Goal: Task Accomplishment & Management: Use online tool/utility

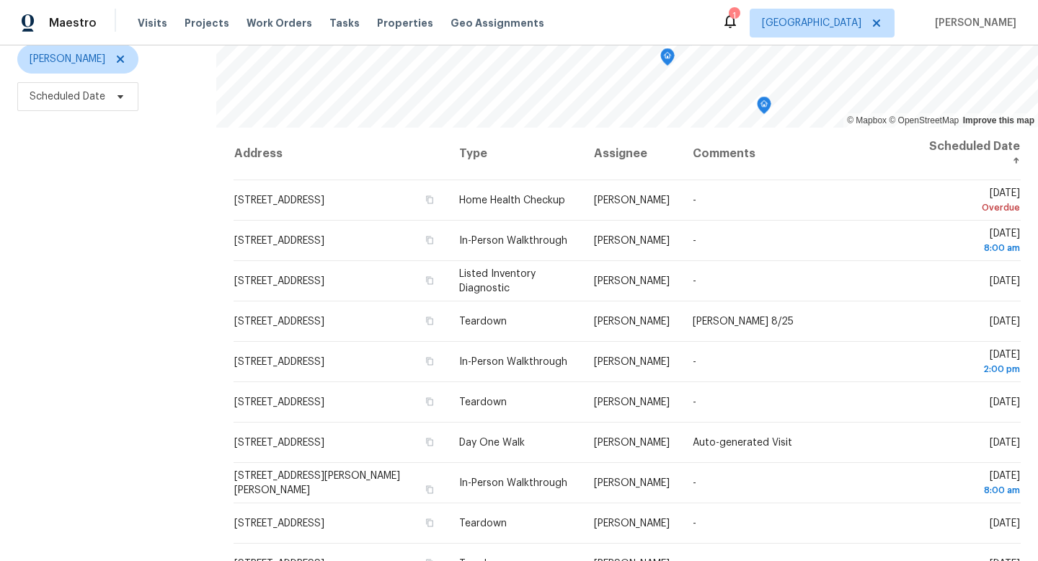
scroll to position [193, 0]
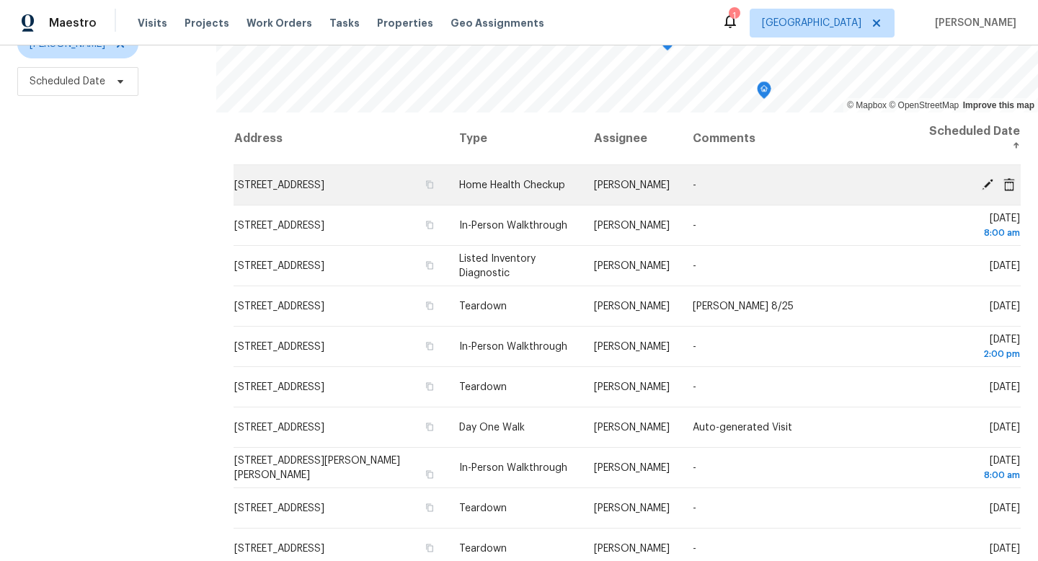
click at [987, 184] on icon at bounding box center [988, 184] width 12 height 12
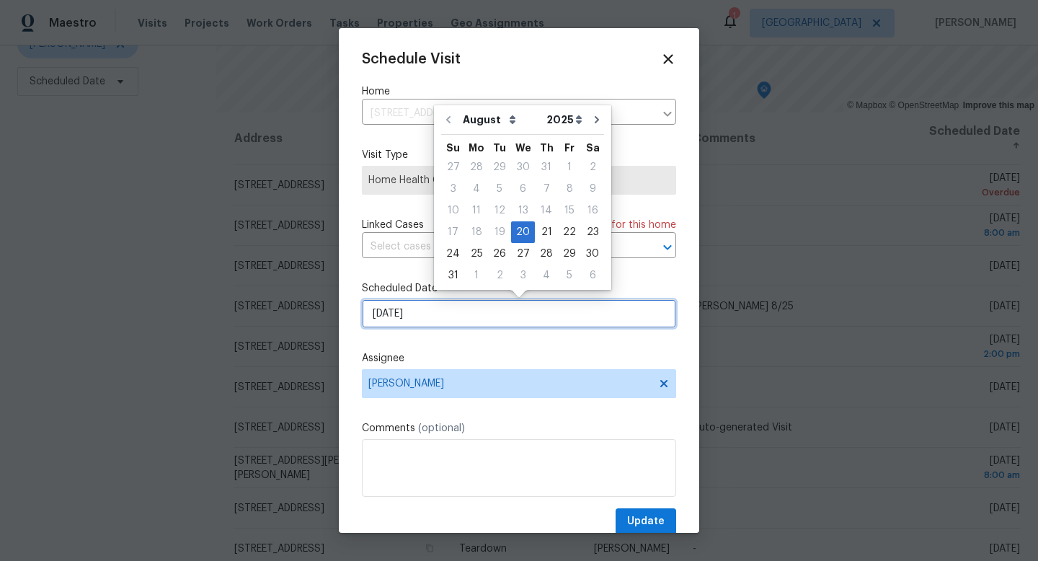
click at [472, 314] on input "8/20/2025" at bounding box center [519, 313] width 314 height 29
click at [540, 233] on div "21" at bounding box center [546, 232] width 23 height 20
type input "8/21/2025"
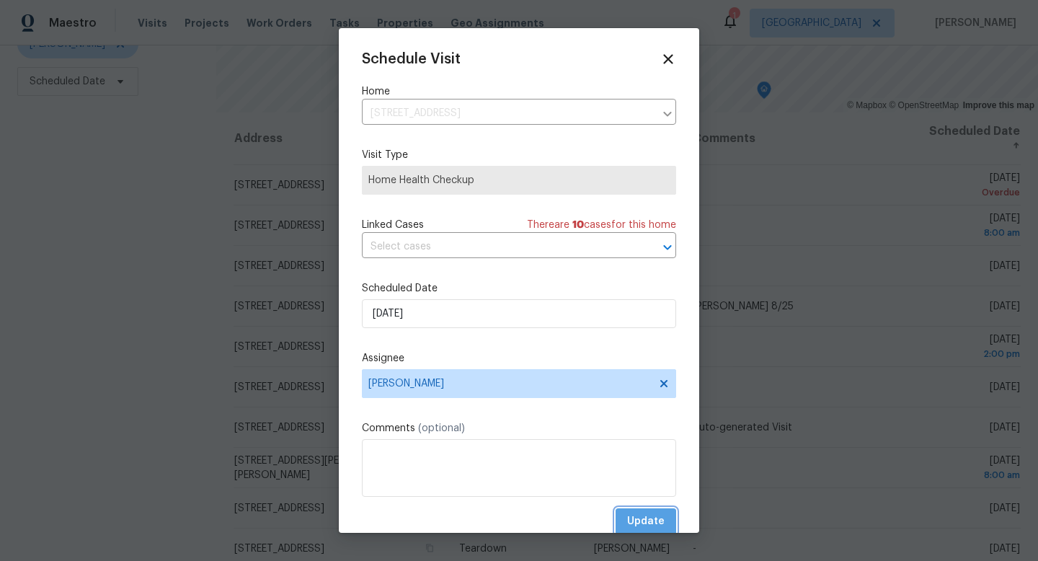
click at [648, 524] on span "Update" at bounding box center [645, 522] width 37 height 18
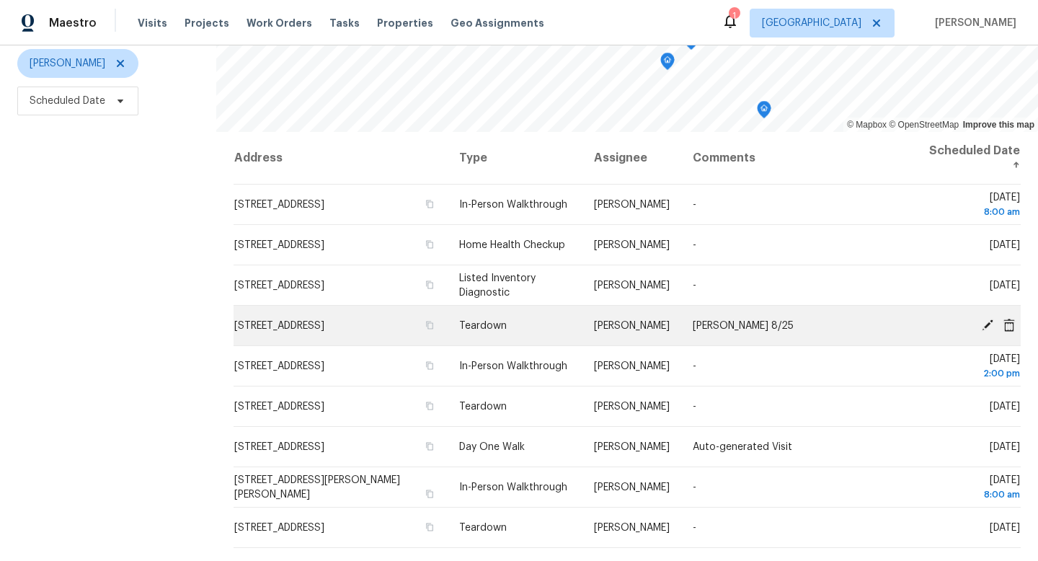
scroll to position [185, 0]
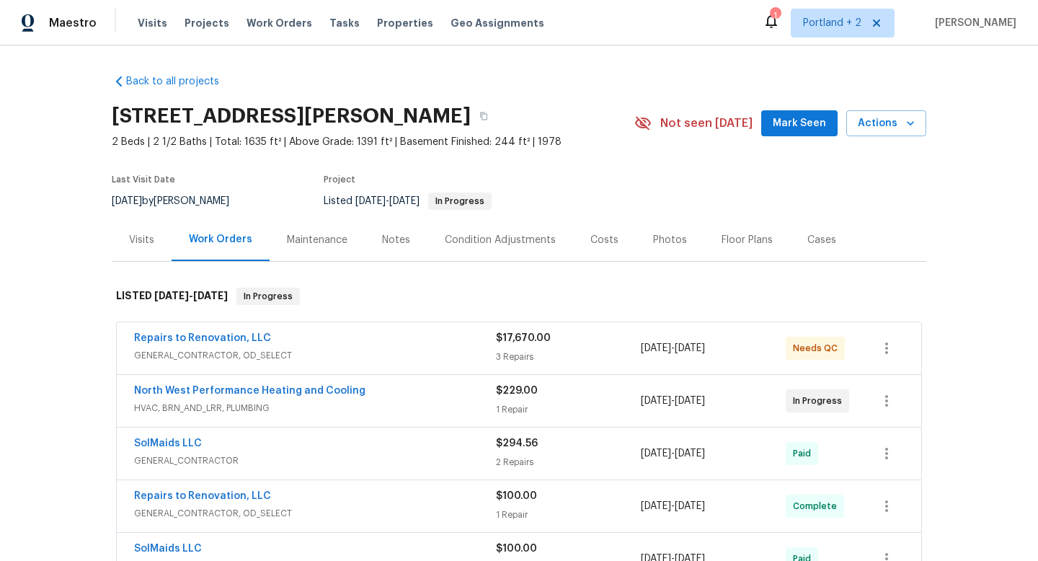
click at [418, 353] on span "GENERAL_CONTRACTOR, OD_SELECT" at bounding box center [315, 355] width 362 height 14
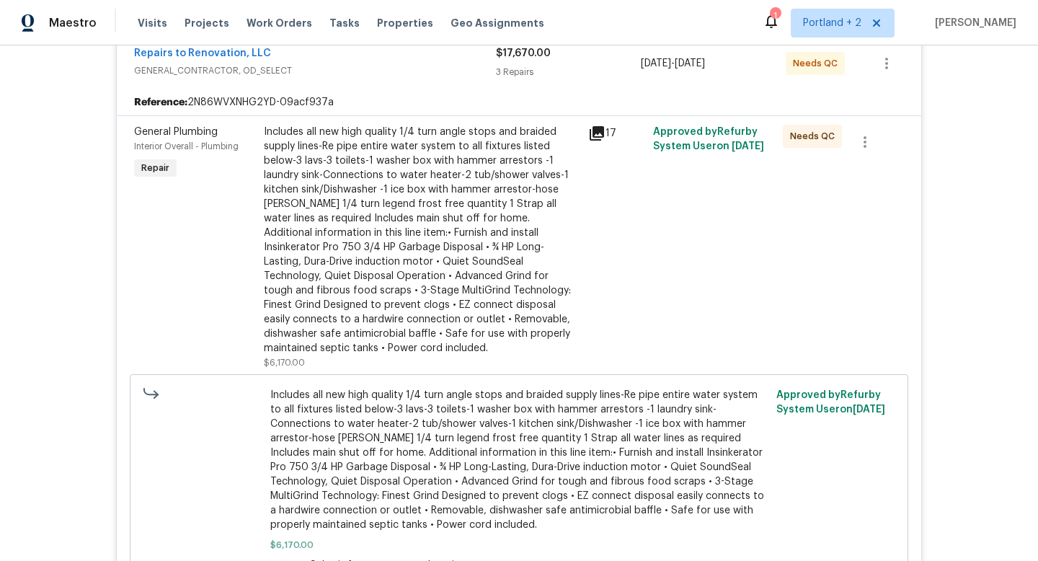
scroll to position [299, 0]
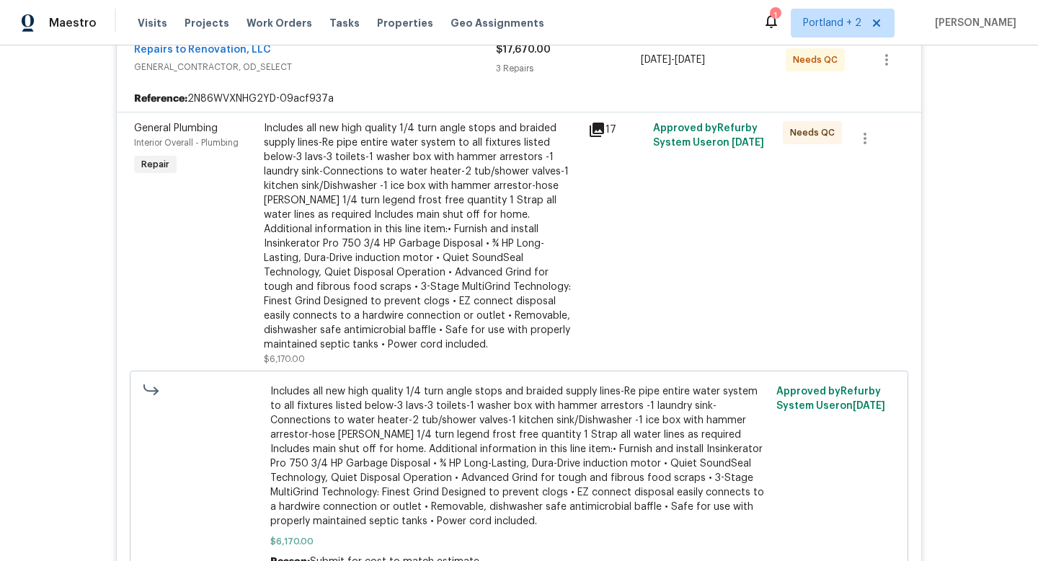
click at [420, 229] on div "Includes all new high quality 1/4 turn angle stops and braided supply lines-Re …" at bounding box center [422, 236] width 316 height 231
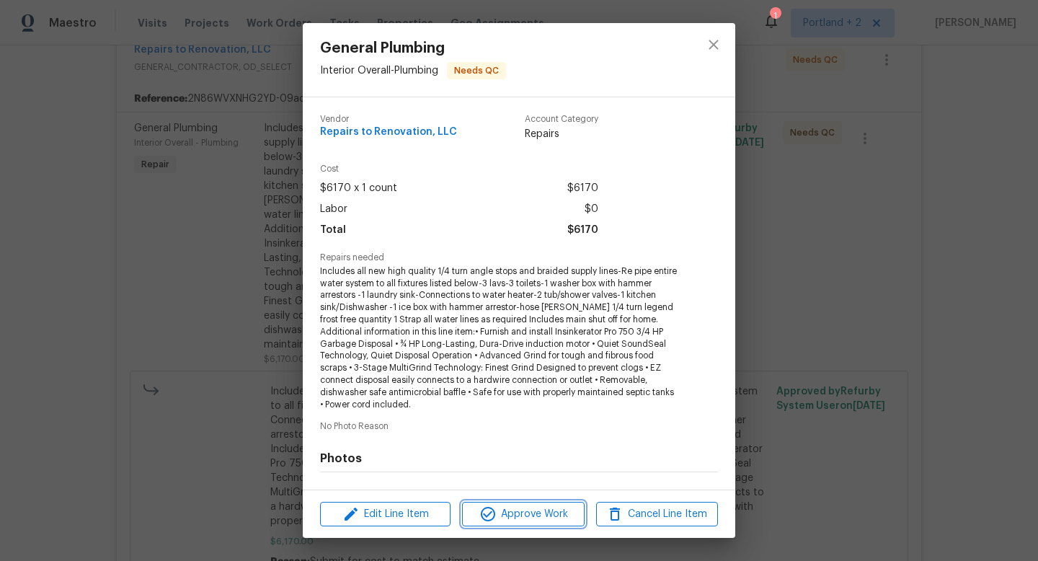
click at [519, 517] on span "Approve Work" at bounding box center [523, 515] width 113 height 18
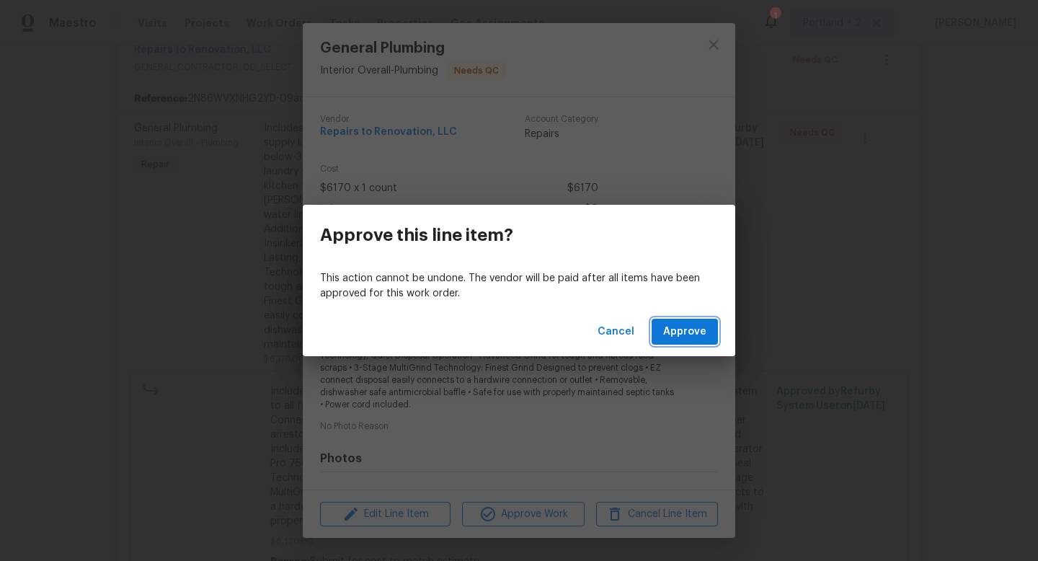
click at [681, 326] on span "Approve" at bounding box center [684, 332] width 43 height 18
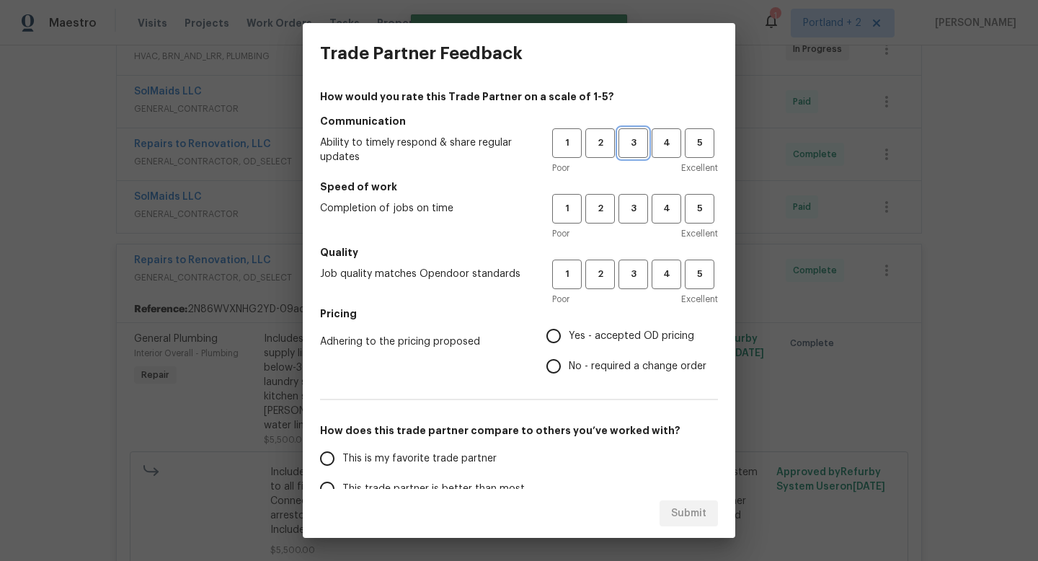
click at [632, 143] on span "3" at bounding box center [633, 143] width 27 height 17
click at [635, 206] on span "3" at bounding box center [633, 208] width 27 height 17
click at [633, 272] on span "3" at bounding box center [633, 274] width 27 height 17
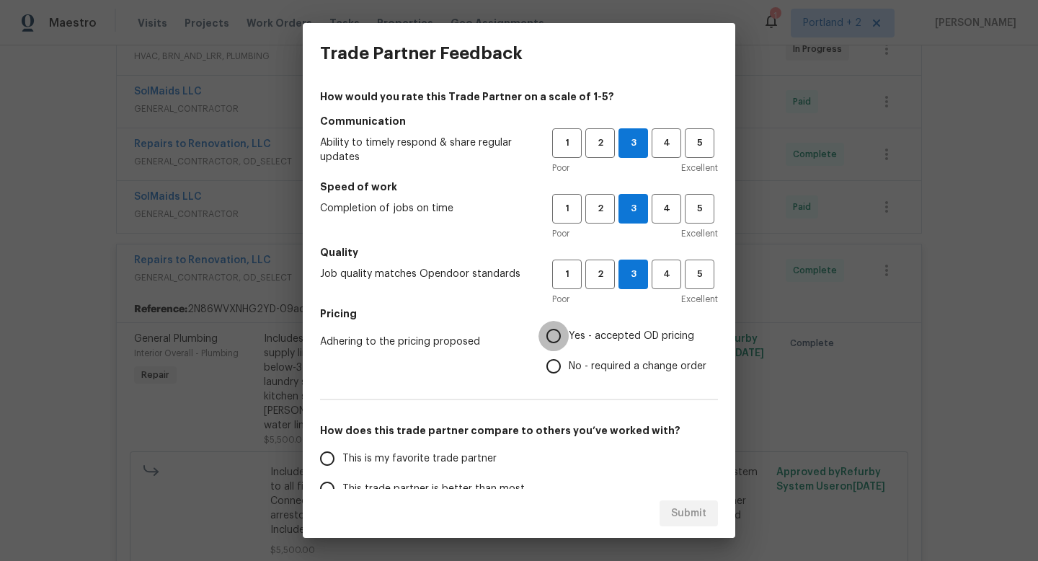
click at [563, 336] on input "Yes - accepted OD pricing" at bounding box center [554, 336] width 30 height 30
radio input "true"
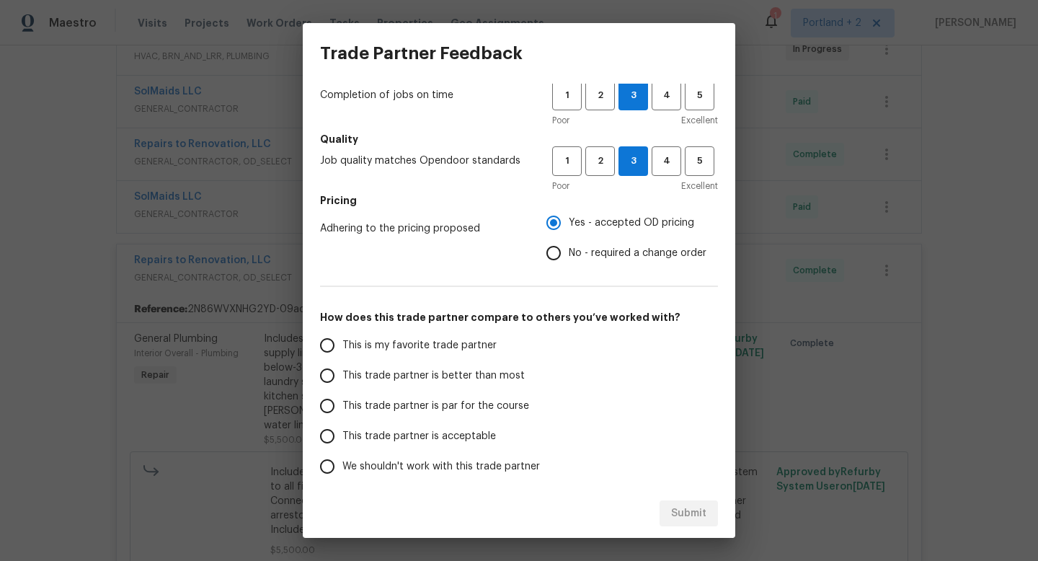
scroll to position [171, 0]
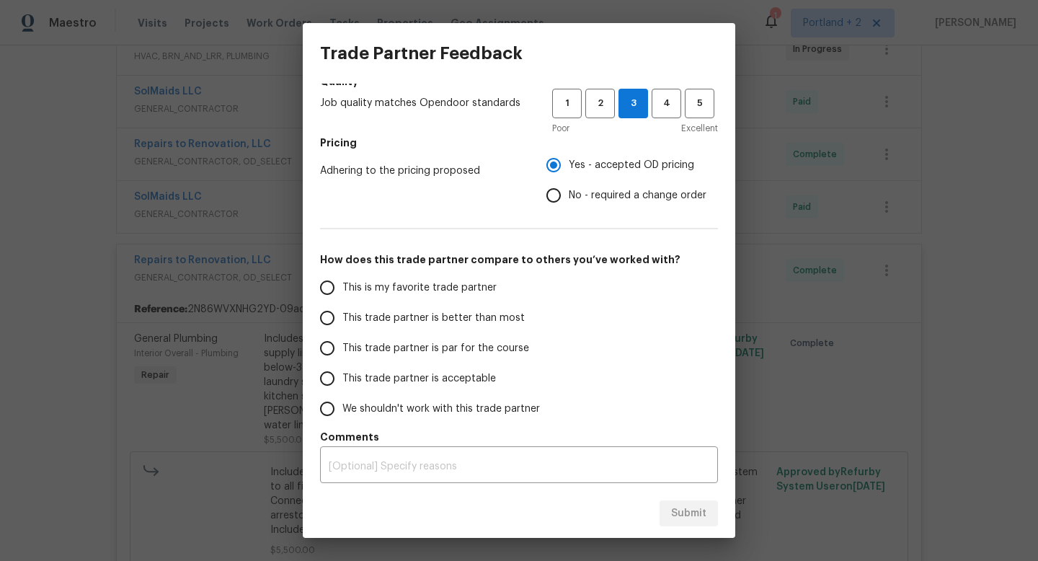
click at [330, 314] on input "This trade partner is better than most" at bounding box center [327, 318] width 30 height 30
click at [692, 516] on span "Submit" at bounding box center [688, 514] width 35 height 18
radio input "true"
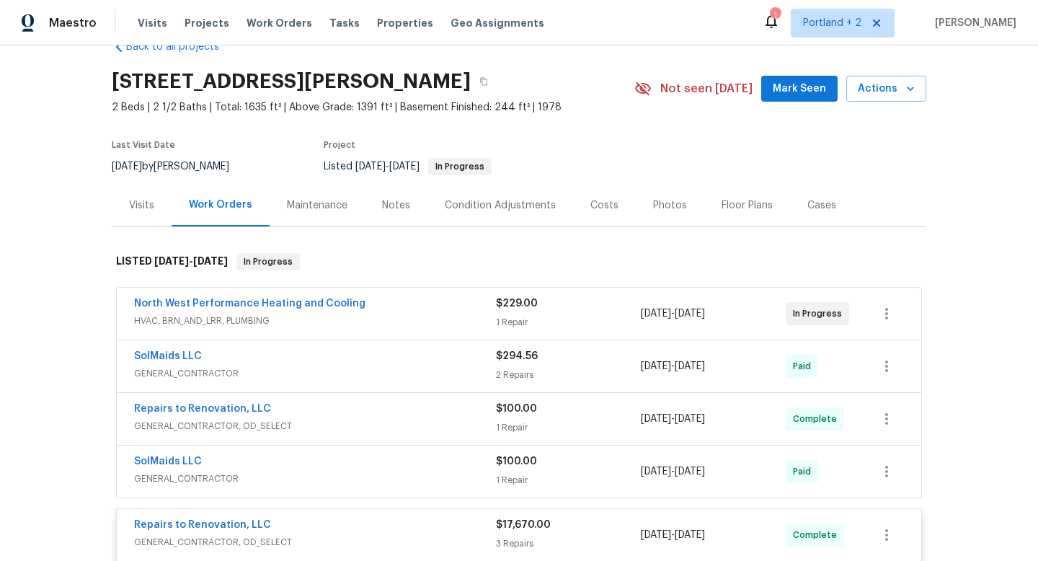
scroll to position [0, 0]
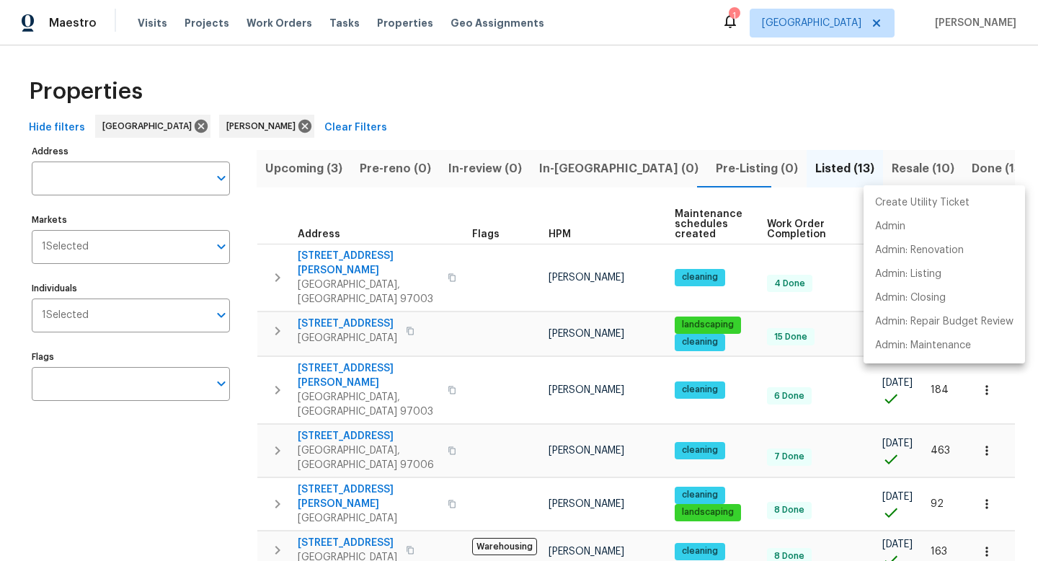
scroll to position [376, 0]
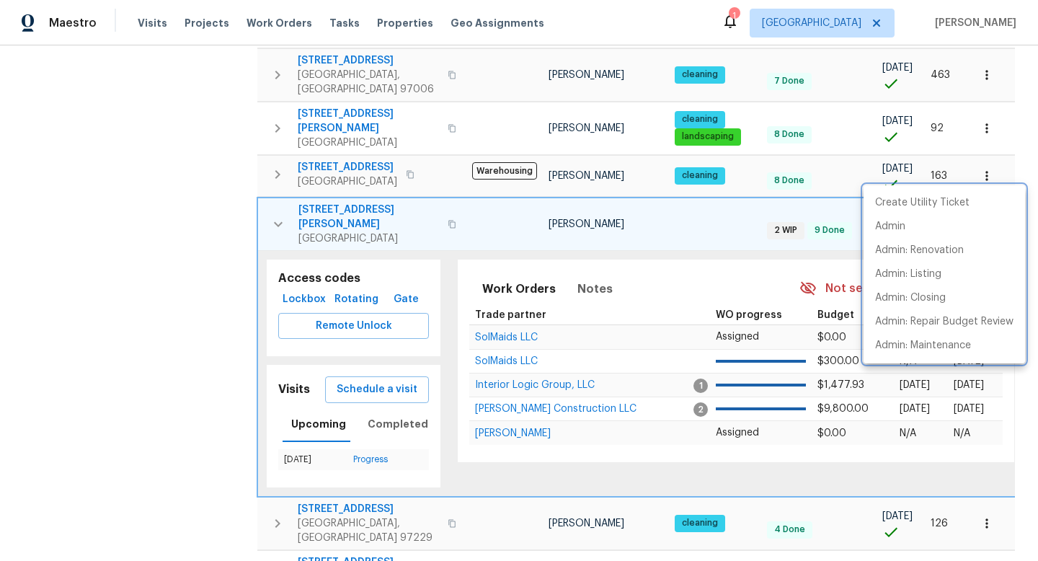
click at [251, 126] on div at bounding box center [519, 280] width 1038 height 561
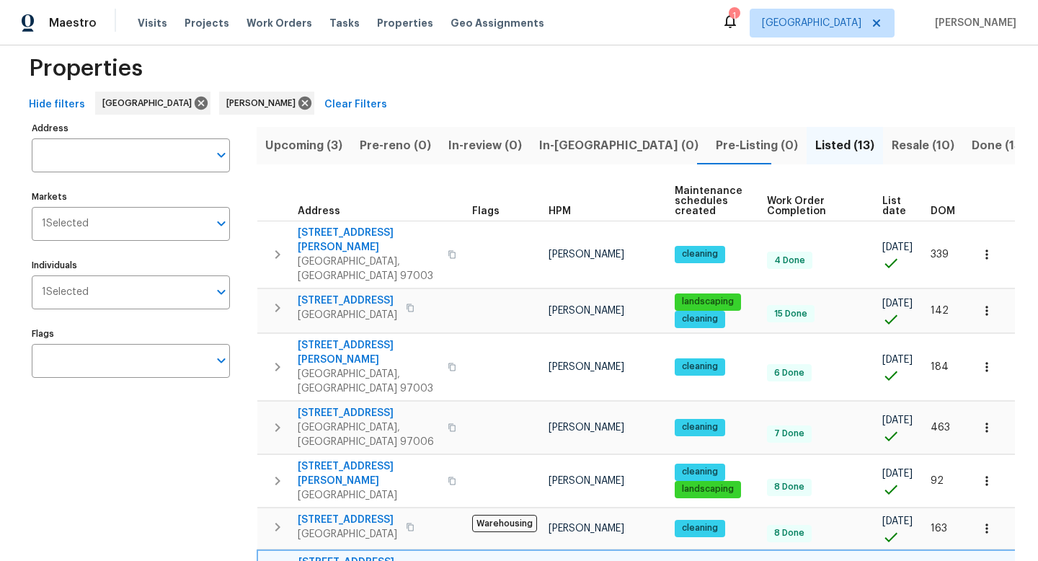
scroll to position [0, 0]
